Goal: Navigation & Orientation: Find specific page/section

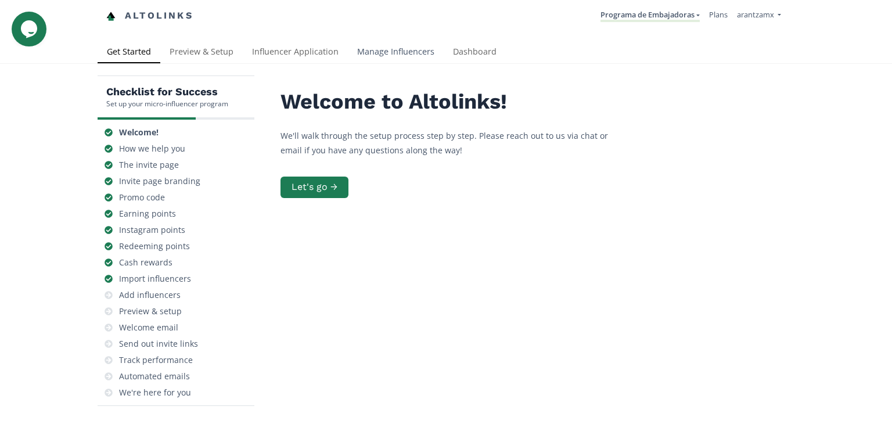
click at [379, 54] on link "Manage Influencers" at bounding box center [396, 52] width 96 height 23
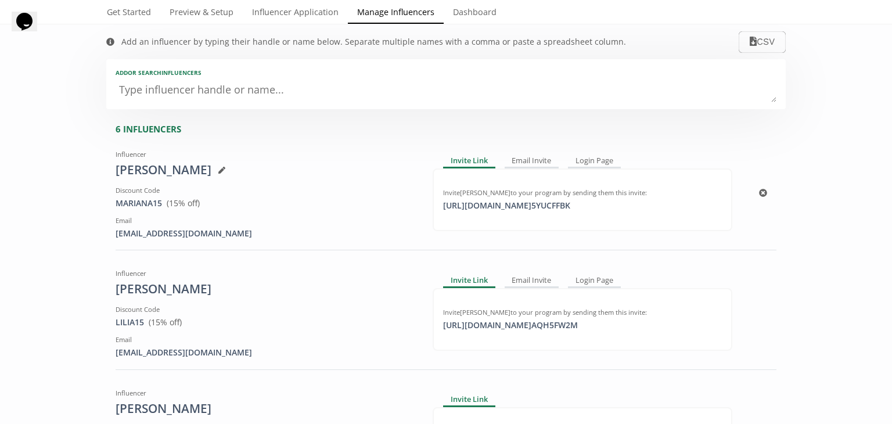
scroll to position [39, 0]
click at [293, 16] on link "Influencer Application" at bounding box center [295, 13] width 105 height 23
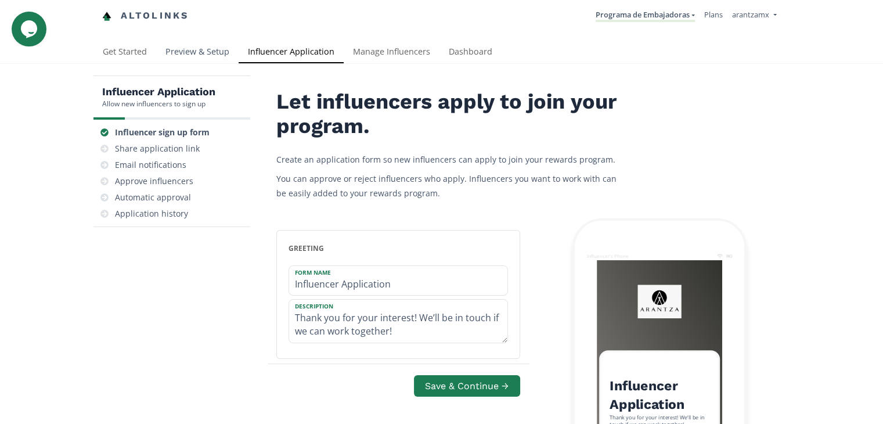
click at [196, 48] on link "Preview & Setup" at bounding box center [197, 52] width 82 height 23
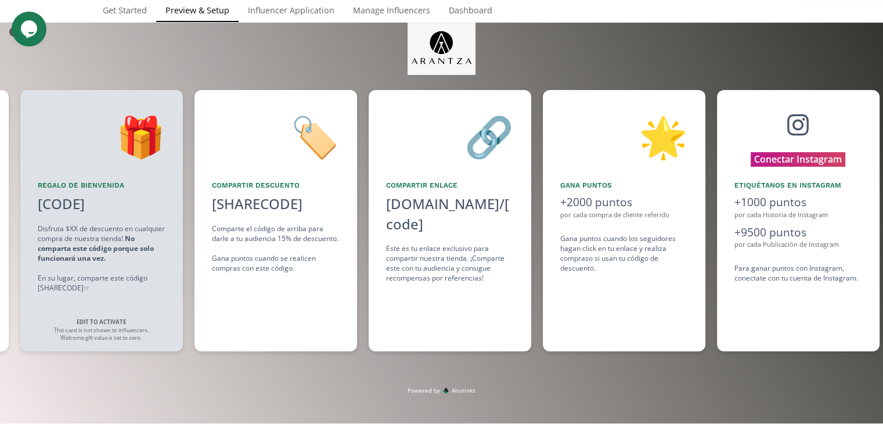
scroll to position [0, 522]
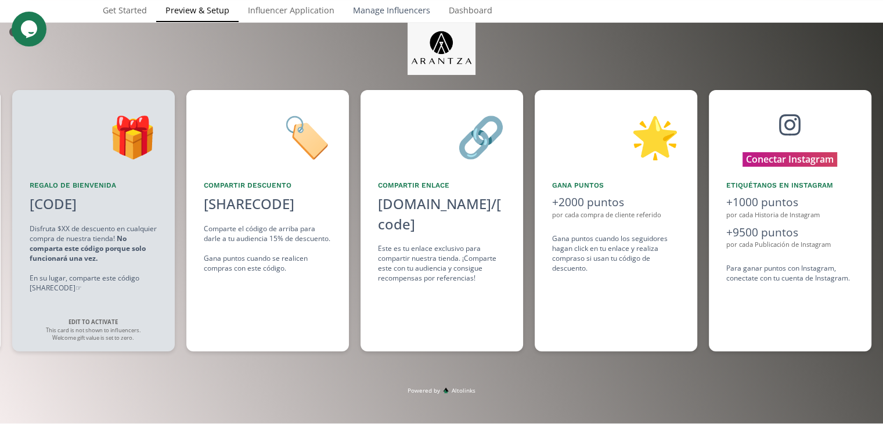
click at [403, 8] on link "Manage Influencers" at bounding box center [392, 11] width 96 height 23
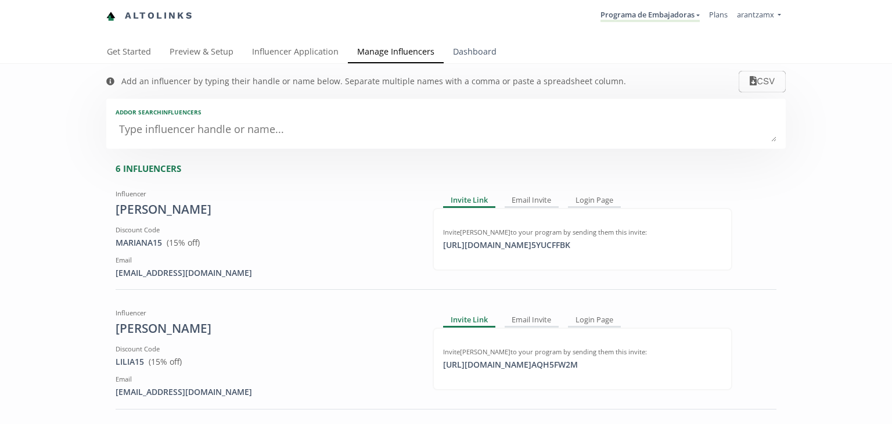
click at [464, 49] on link "Dashboard" at bounding box center [474, 52] width 62 height 23
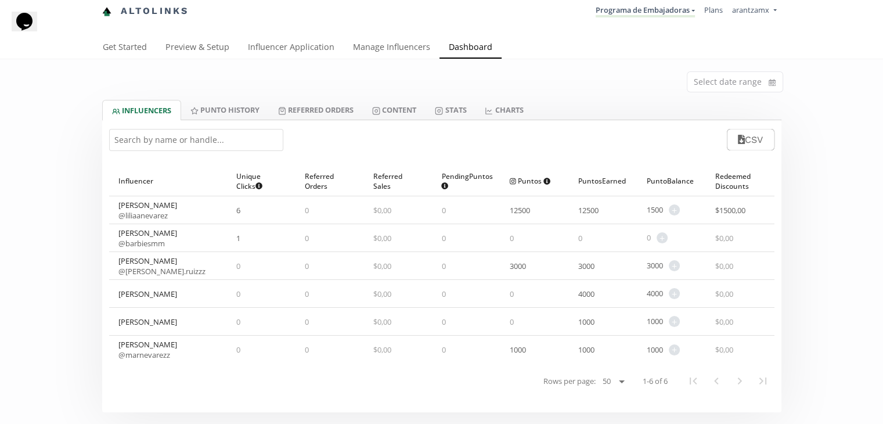
scroll to position [6, 0]
click at [363, 46] on link "Manage Influencers" at bounding box center [392, 46] width 96 height 23
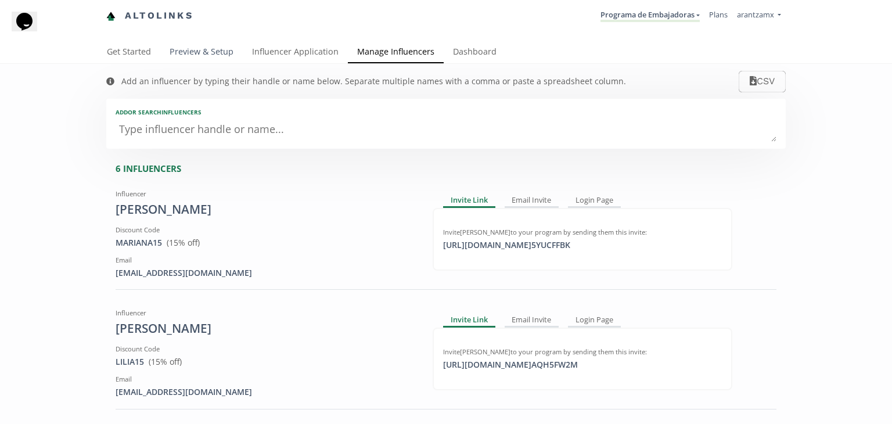
click at [203, 53] on link "Preview & Setup" at bounding box center [201, 52] width 82 height 23
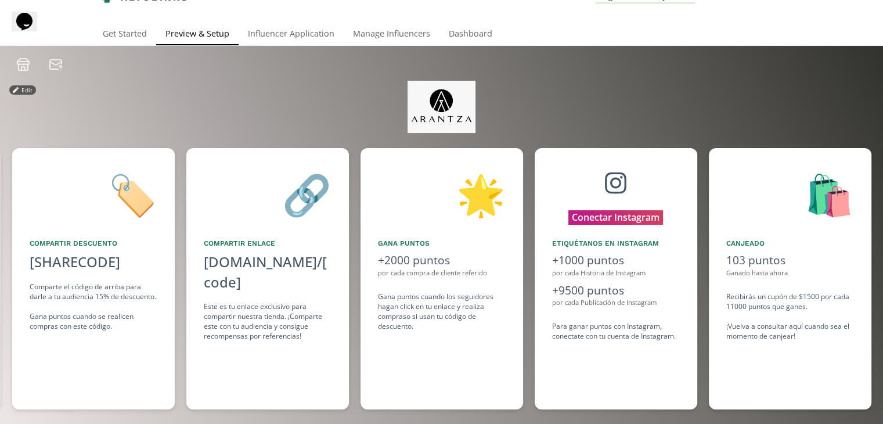
scroll to position [19, 0]
click at [456, 33] on link "Dashboard" at bounding box center [470, 34] width 62 height 23
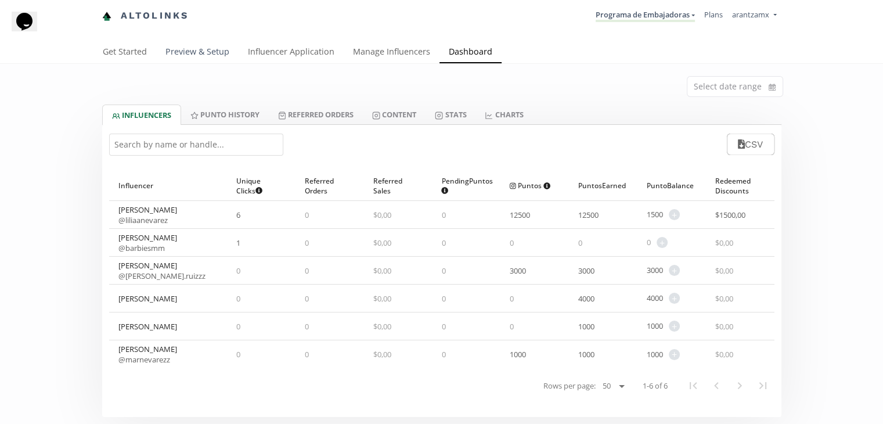
click at [186, 58] on link "Preview & Setup" at bounding box center [197, 52] width 82 height 23
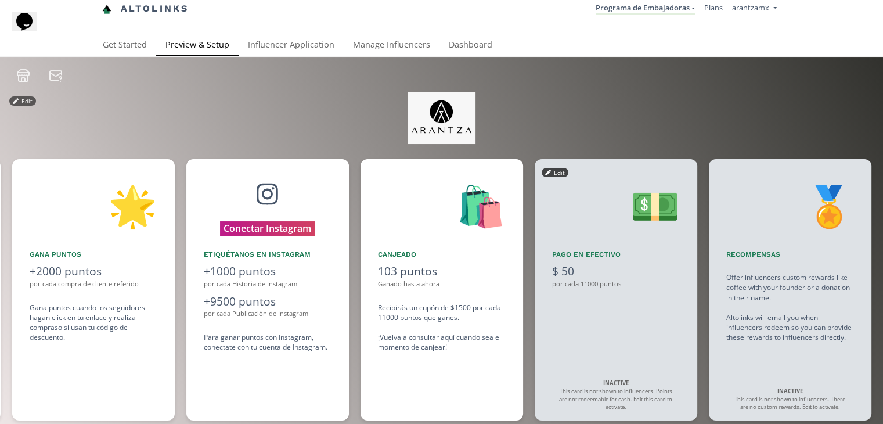
scroll to position [9, 0]
